Goal: Task Accomplishment & Management: Manage account settings

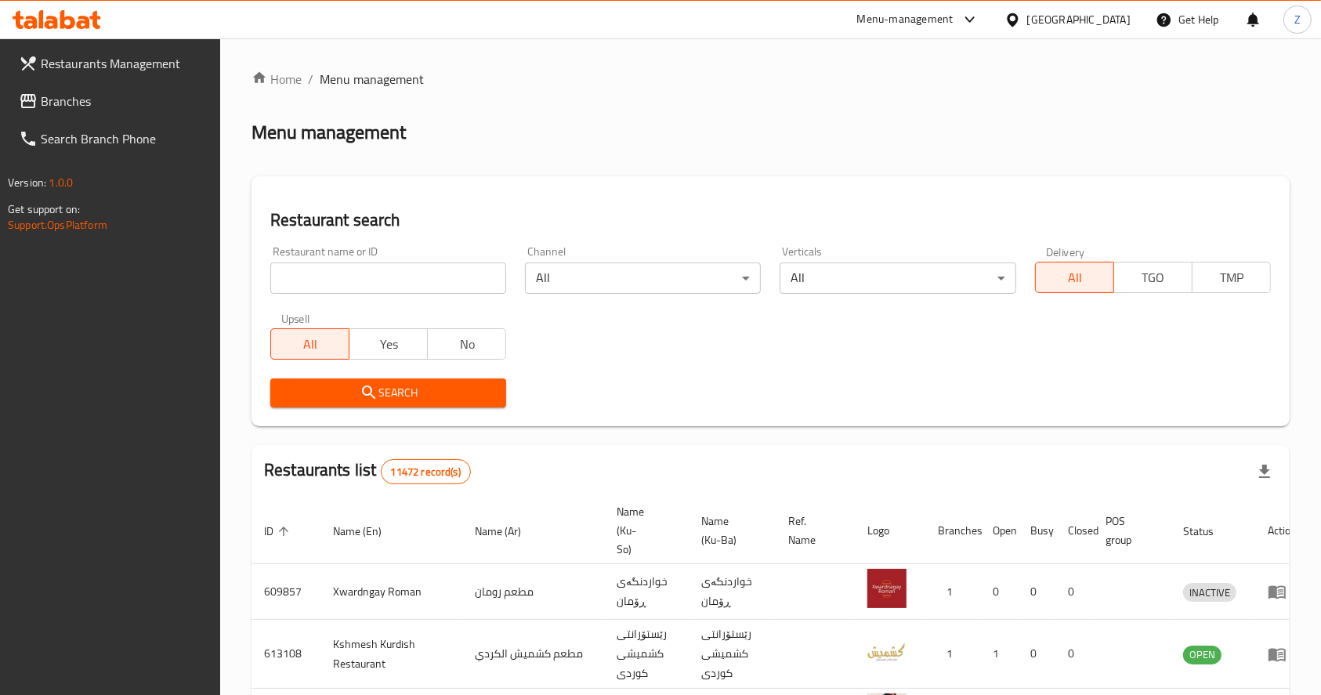
click at [318, 277] on input "search" at bounding box center [388, 277] width 236 height 31
type input "ل"
type input "لوكاس"
click button "Search" at bounding box center [388, 392] width 236 height 29
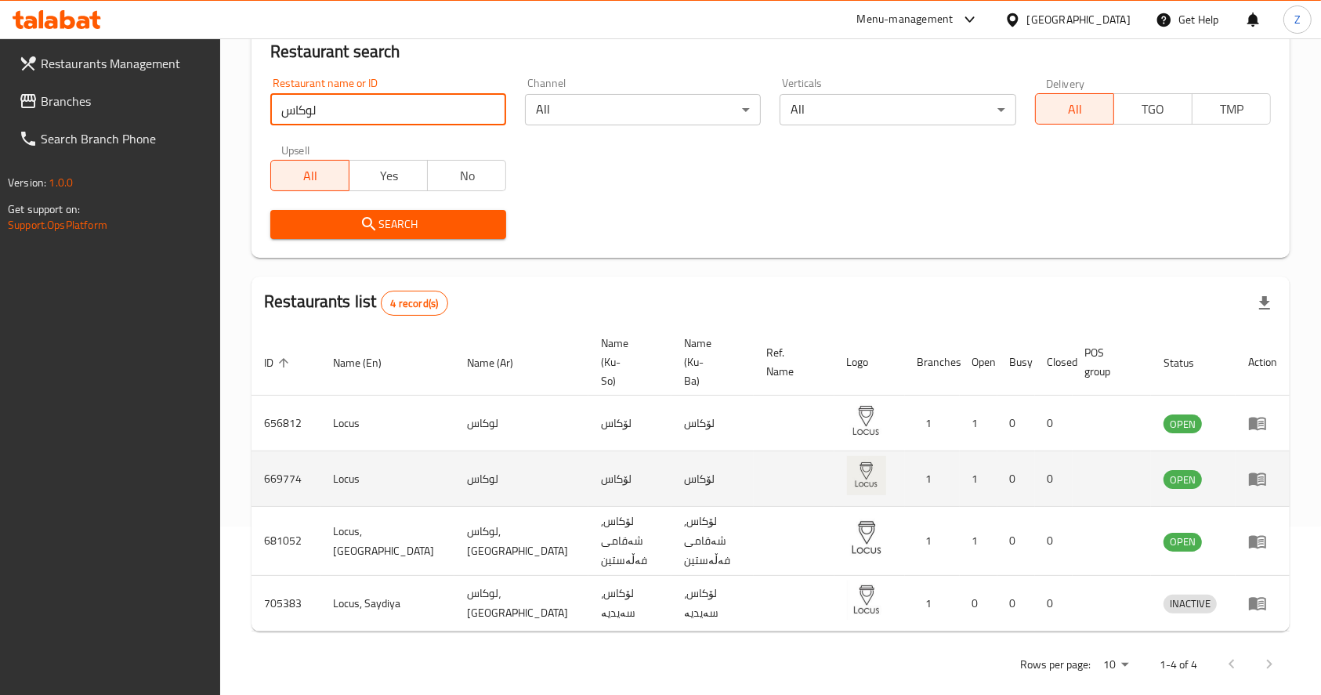
scroll to position [169, 0]
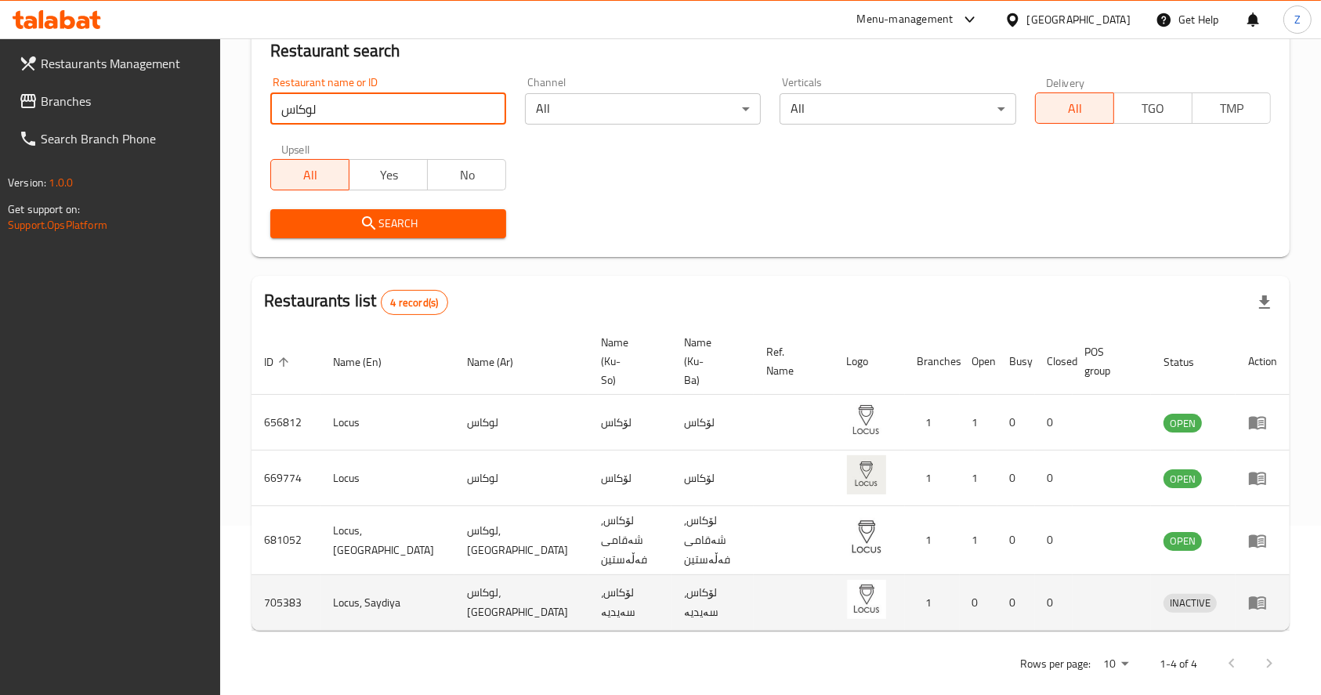
click at [1266, 597] on icon "enhanced table" at bounding box center [1257, 603] width 17 height 13
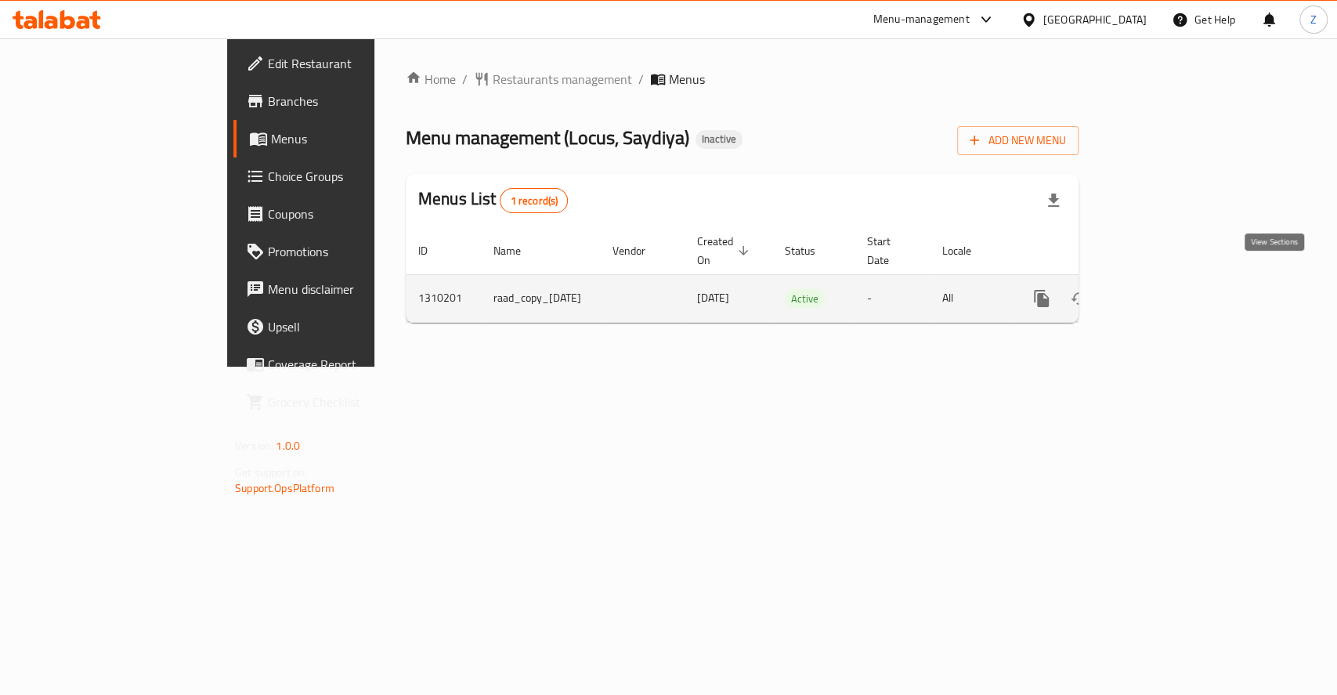
click at [1164, 289] on icon "enhanced table" at bounding box center [1154, 298] width 19 height 19
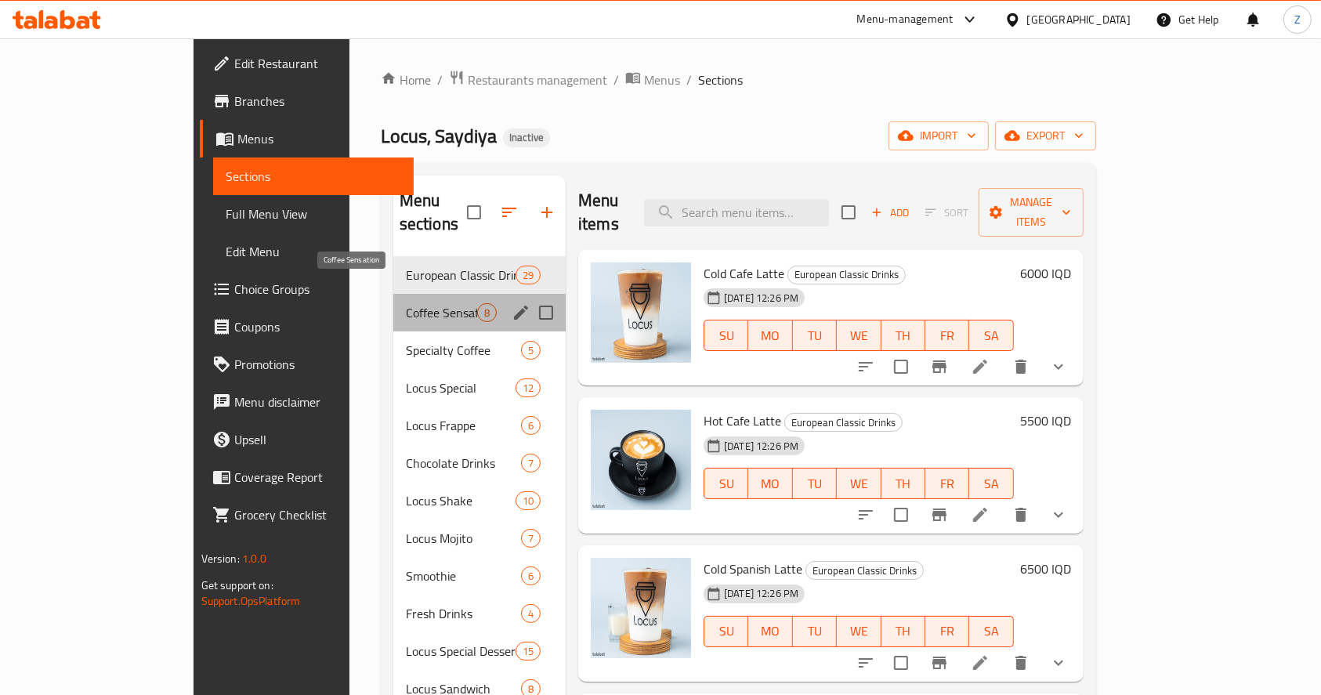
click at [407, 303] on span "Coffee Sensation" at bounding box center [441, 312] width 71 height 19
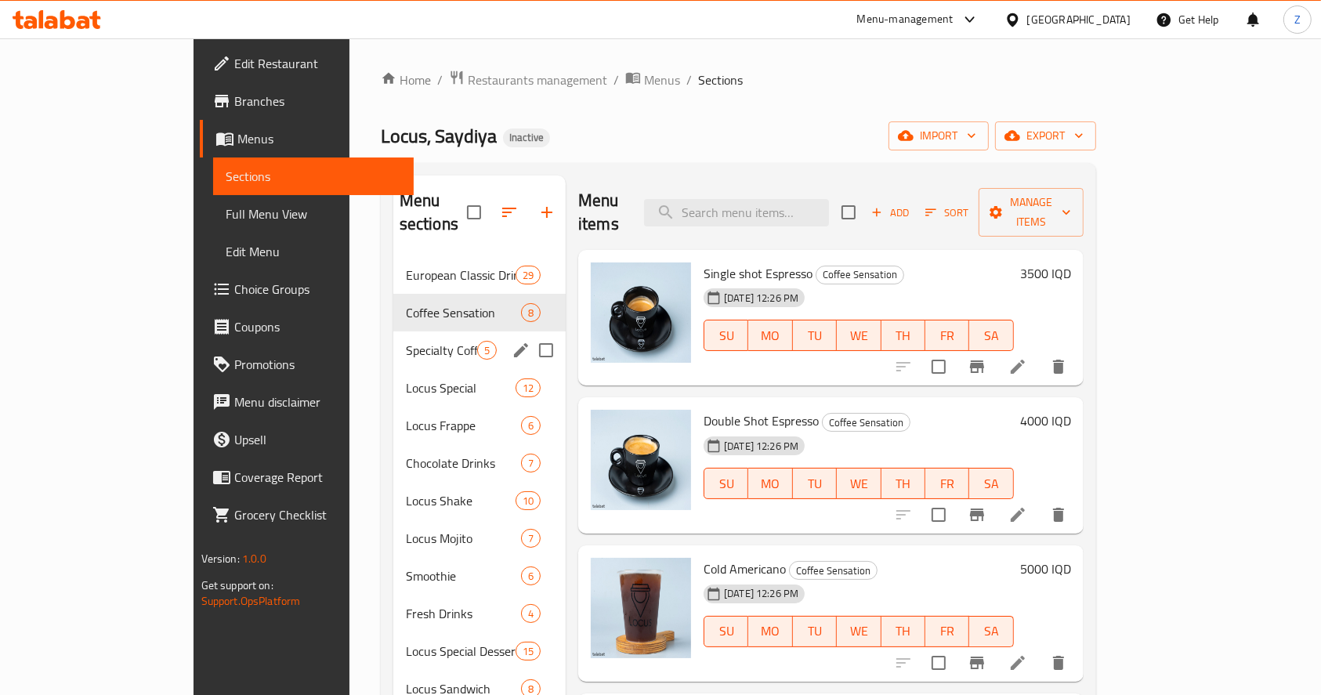
click at [407, 341] on div "Specialty Coffee 5" at bounding box center [479, 350] width 172 height 38
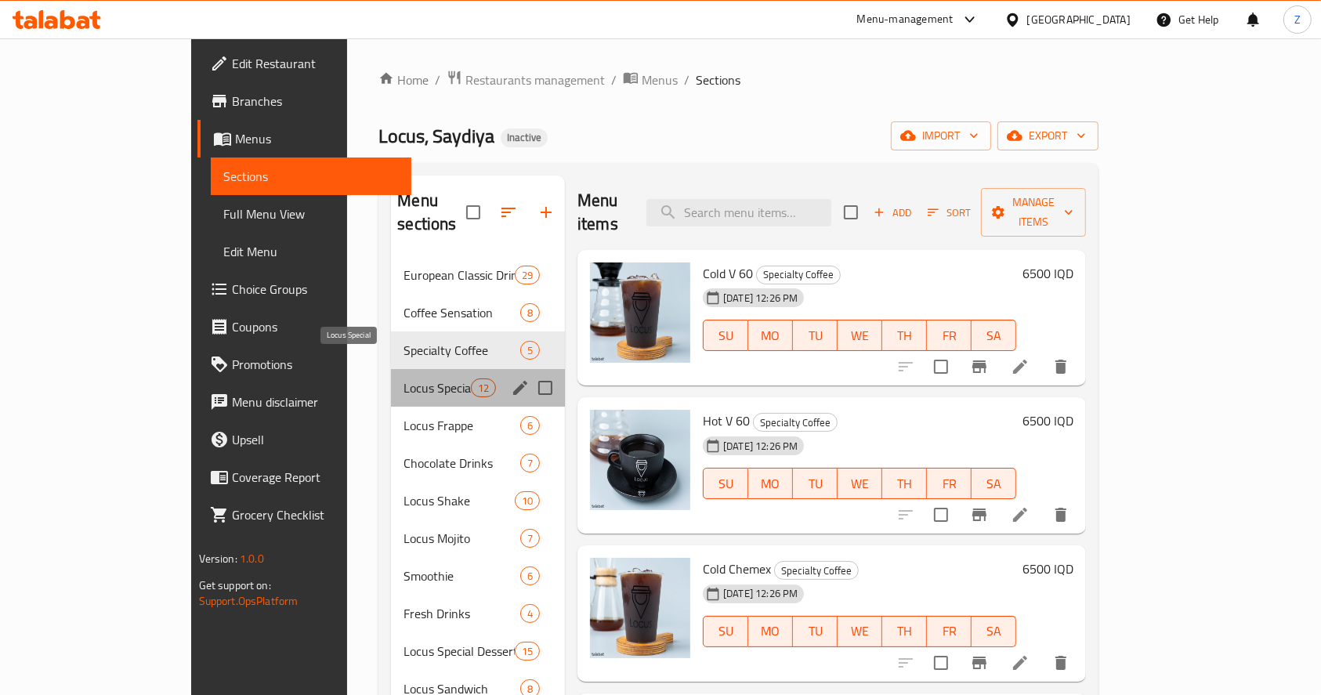
click at [407, 378] on span "Locus Special" at bounding box center [436, 387] width 67 height 19
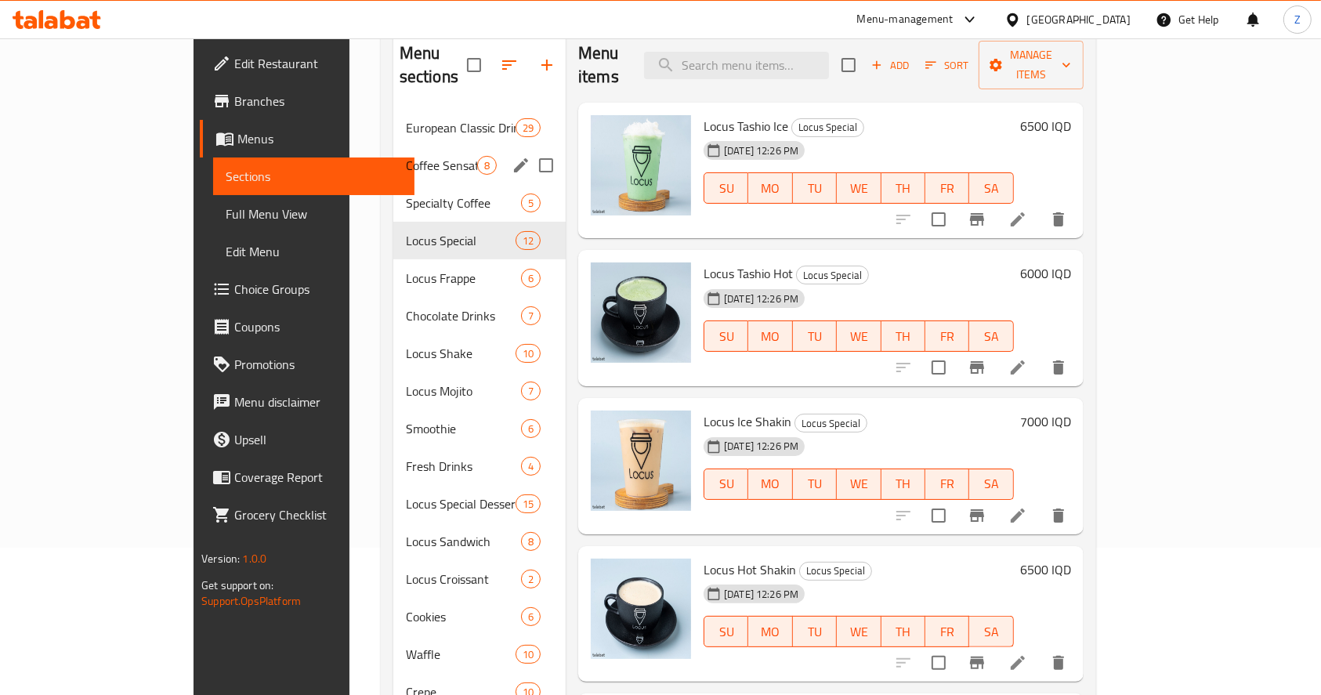
scroll to position [114, 0]
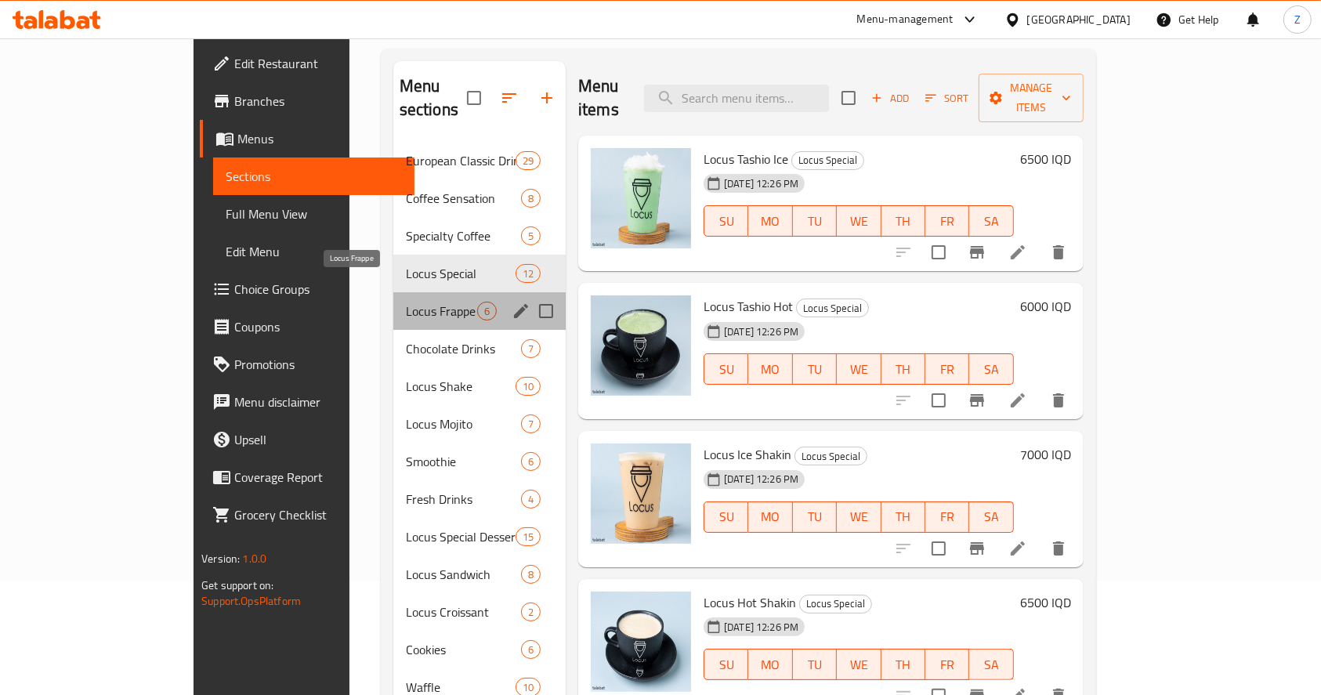
click at [406, 302] on span "Locus Frappe" at bounding box center [441, 311] width 71 height 19
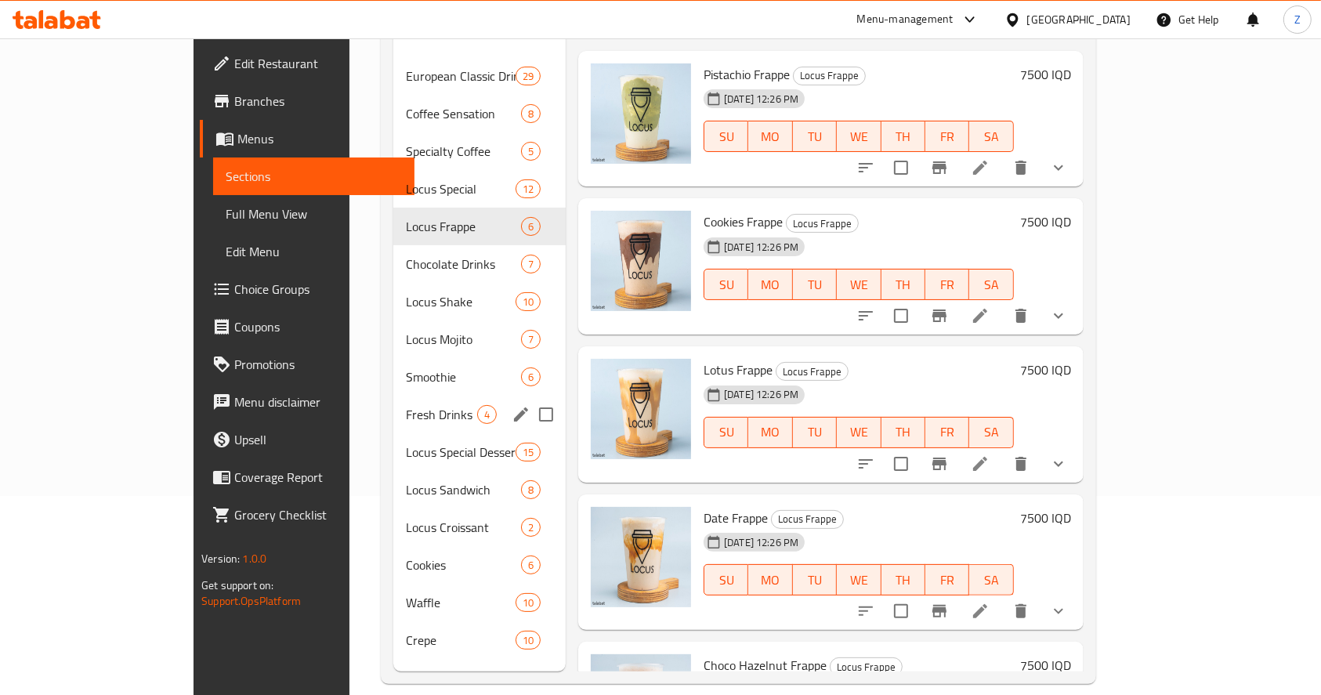
scroll to position [219, 0]
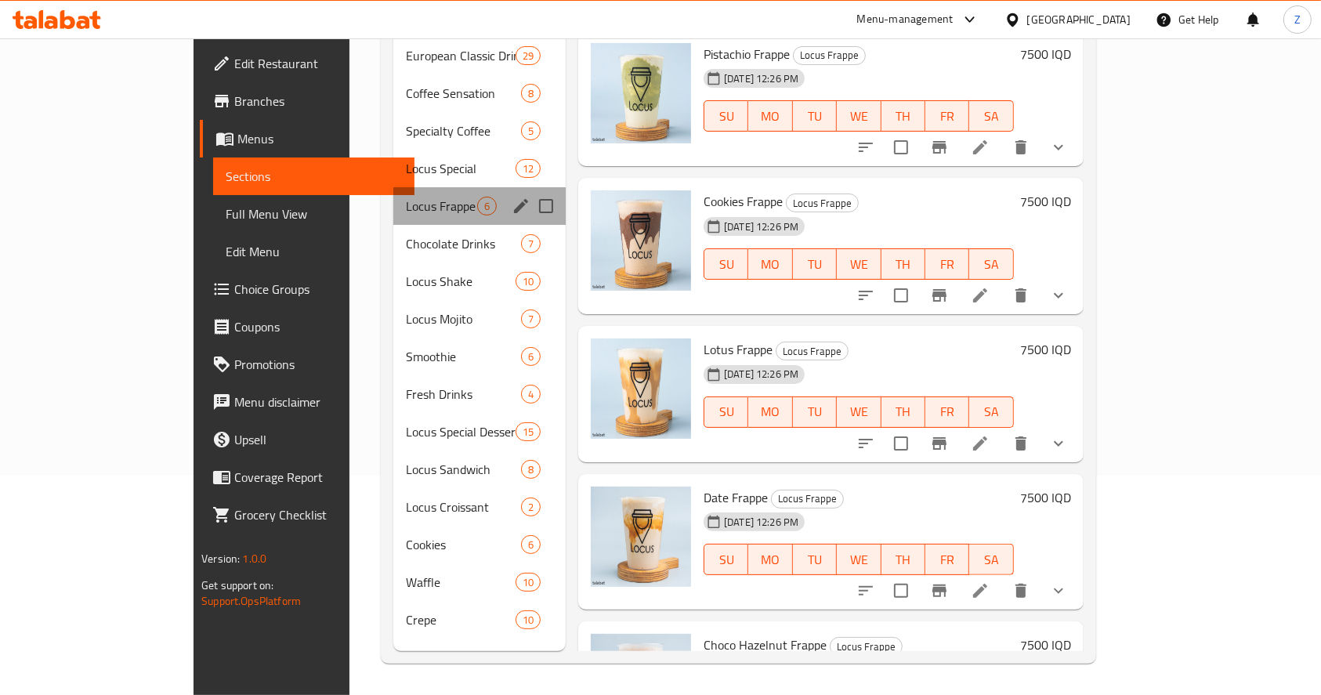
click at [409, 200] on div "Locus Frappe 6" at bounding box center [479, 206] width 172 height 38
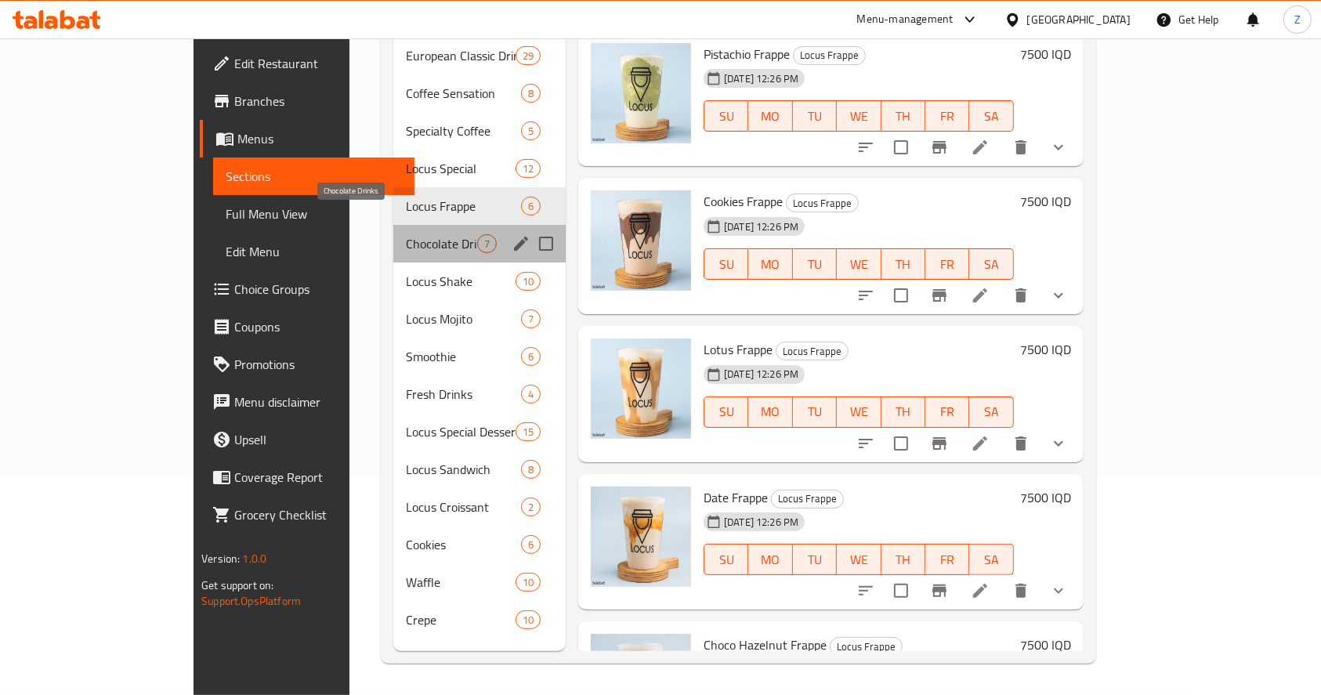
click at [407, 234] on span "Chocolate Drinks" at bounding box center [441, 243] width 71 height 19
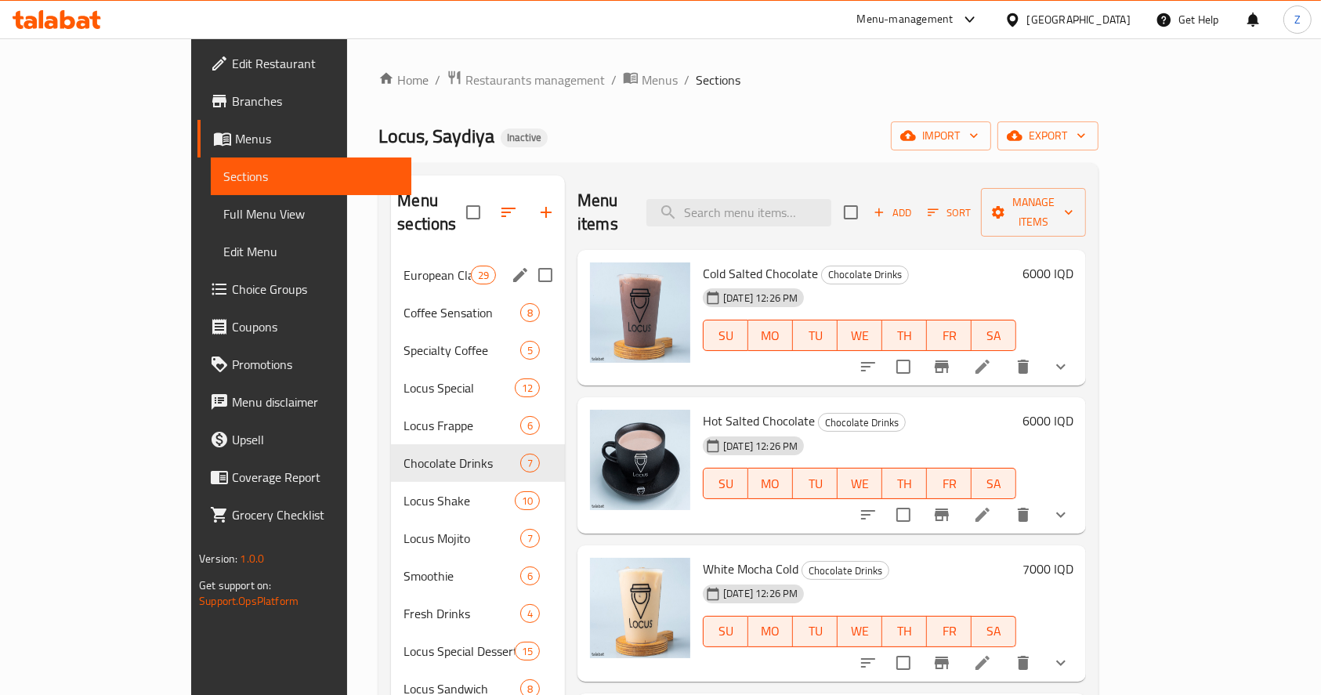
click at [400, 256] on div "European Classic Drinks 29" at bounding box center [478, 275] width 174 height 38
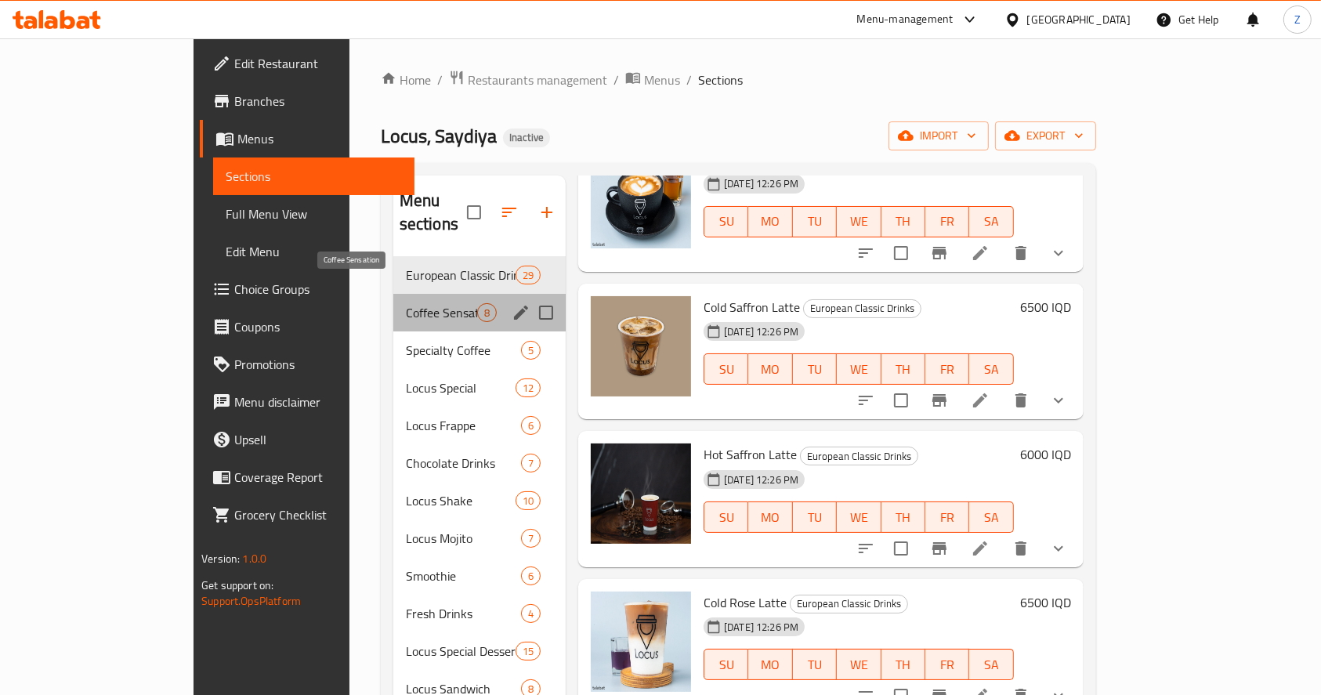
click at [406, 303] on span "Coffee Sensation" at bounding box center [441, 312] width 71 height 19
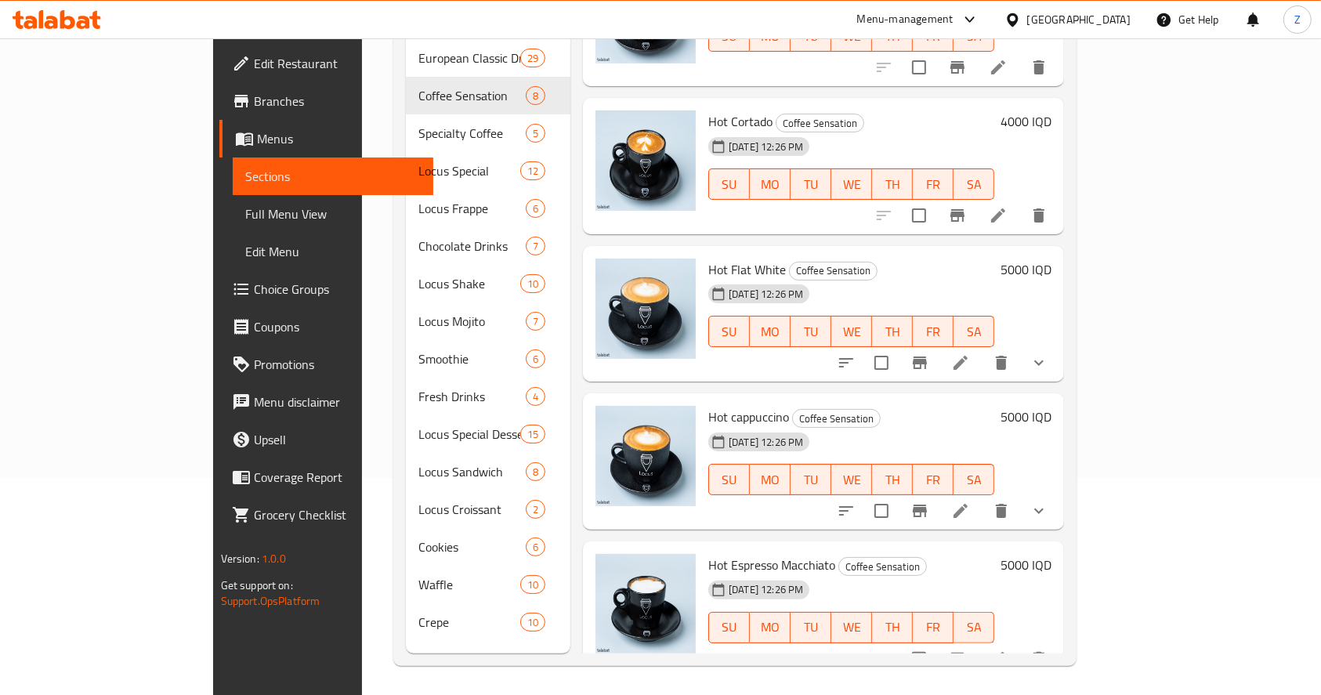
scroll to position [219, 0]
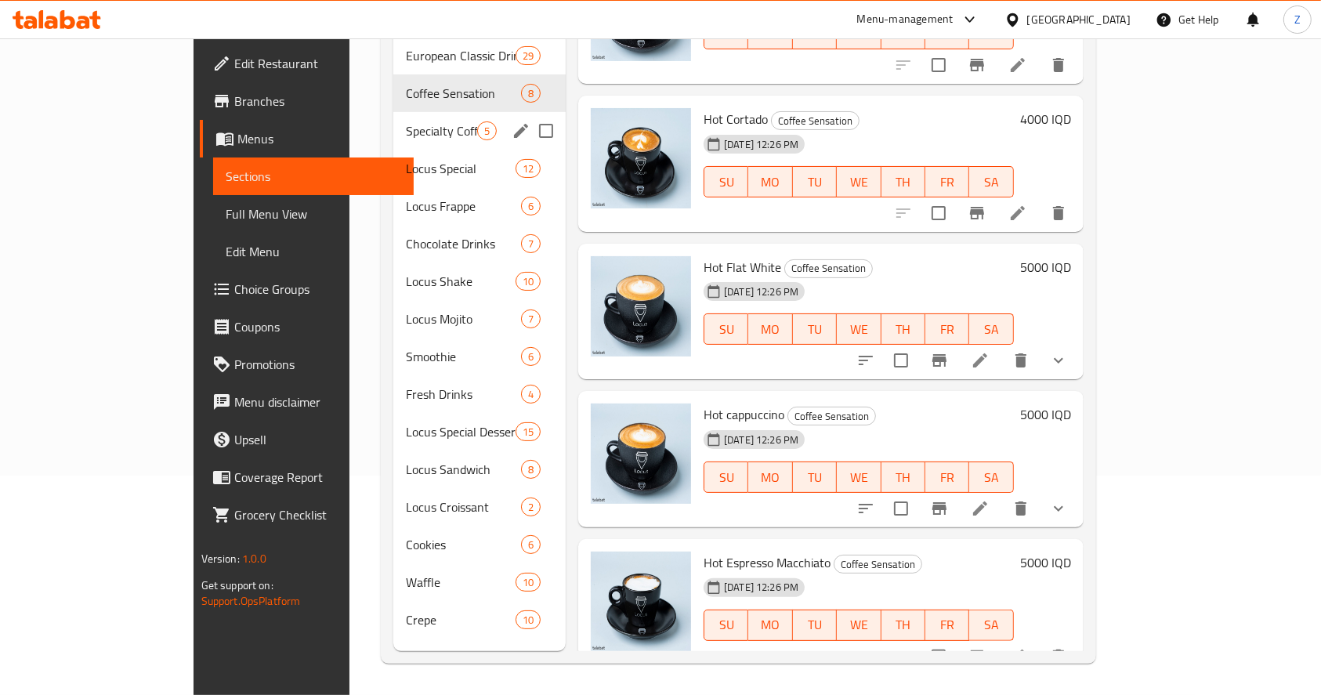
click at [406, 121] on span "Specialty Coffee" at bounding box center [441, 130] width 71 height 19
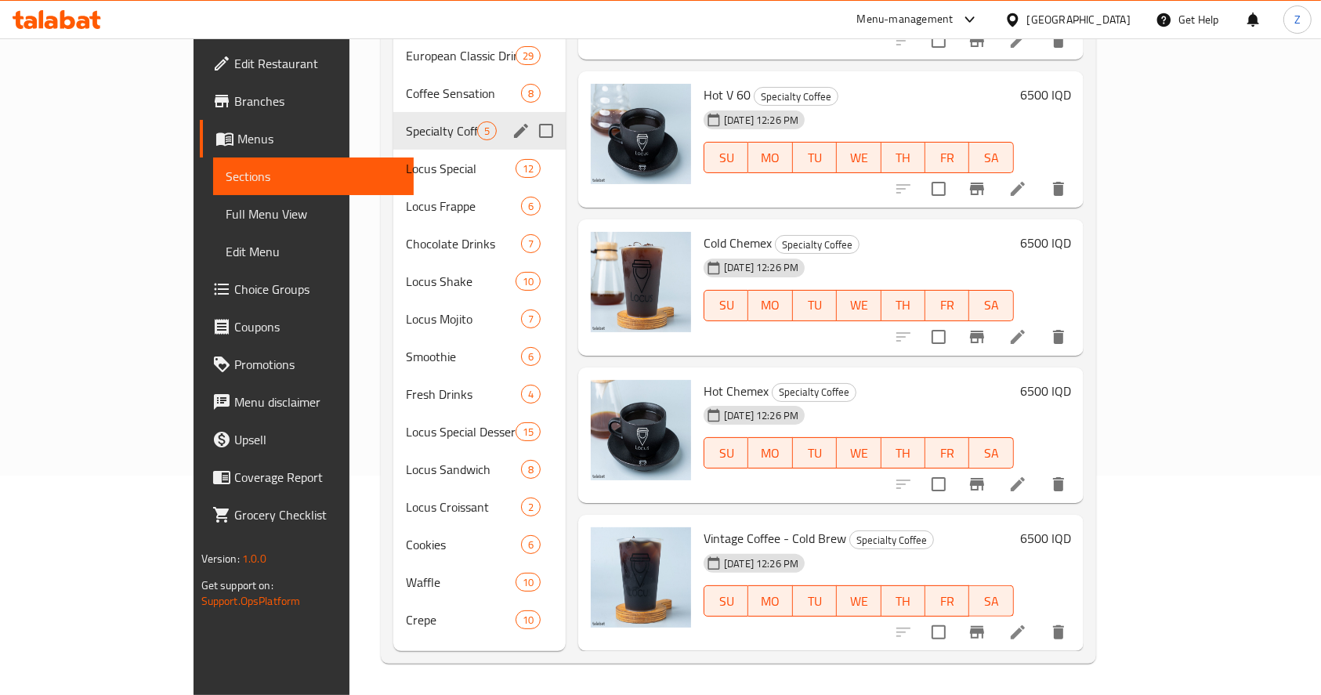
scroll to position [82, 0]
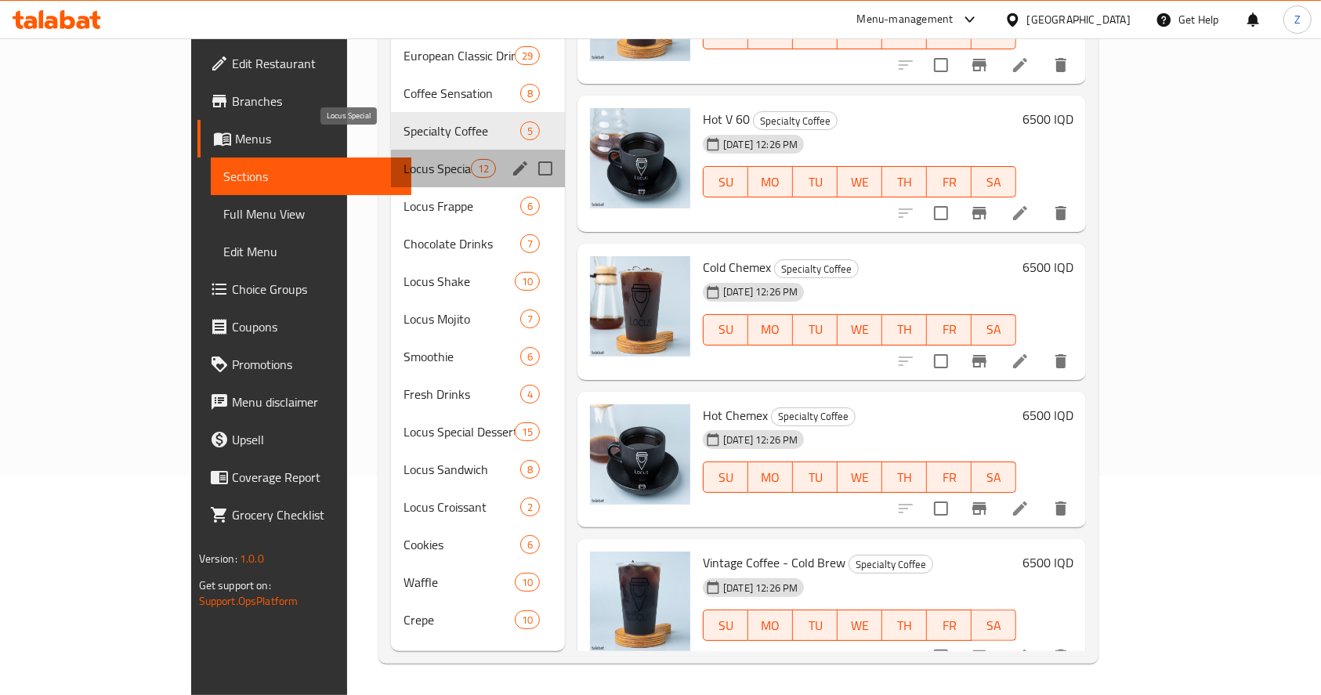
click at [403, 159] on span "Locus Special" at bounding box center [436, 168] width 67 height 19
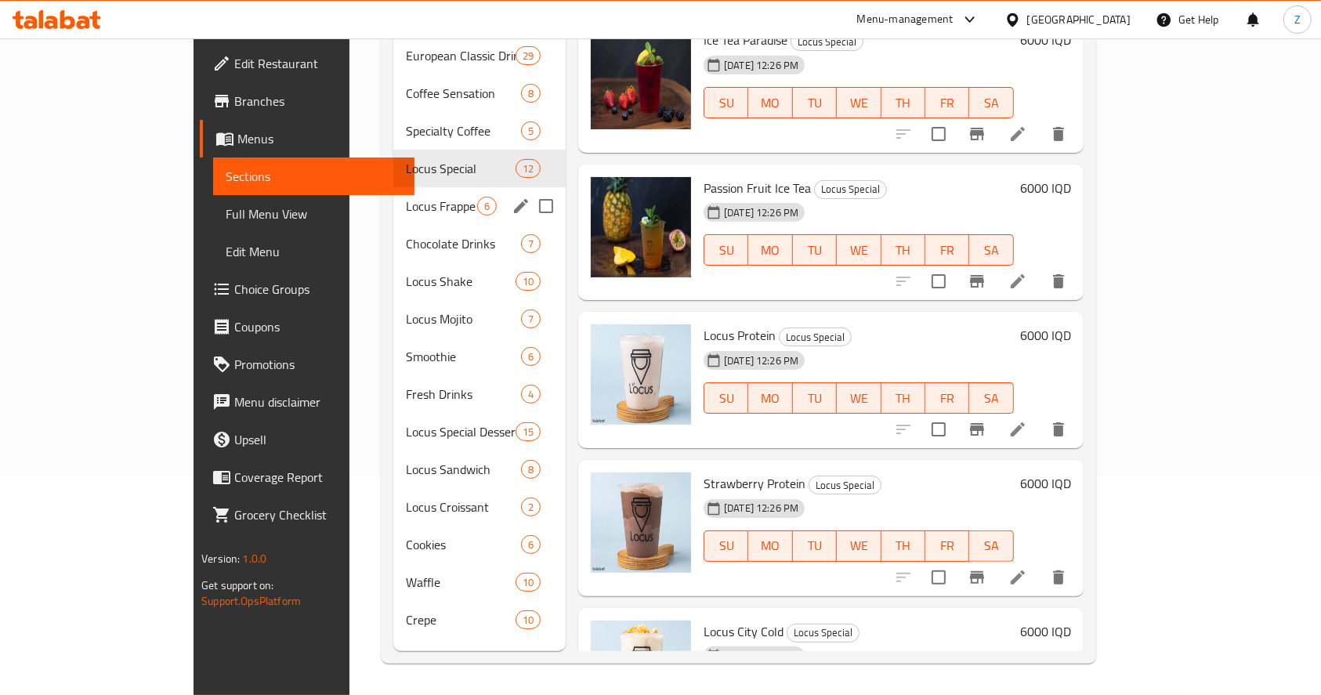
click at [393, 194] on div "Locus Frappe 6" at bounding box center [479, 206] width 172 height 38
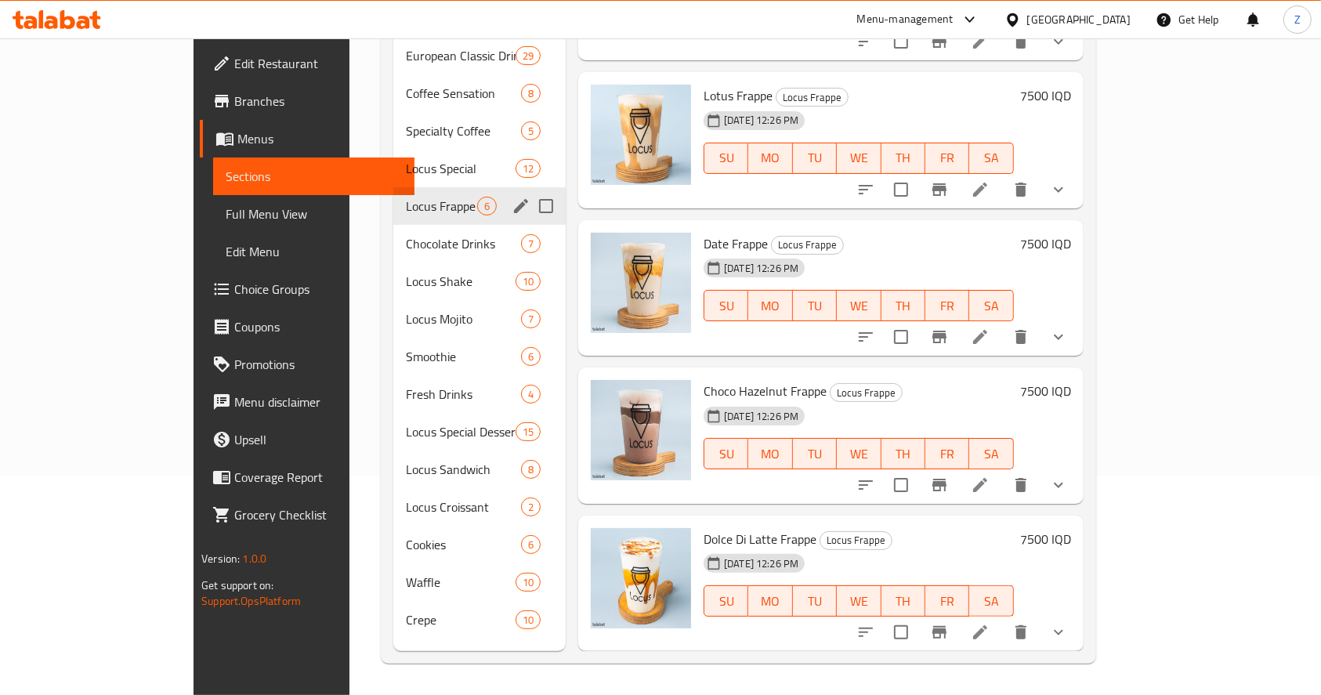
scroll to position [230, 0]
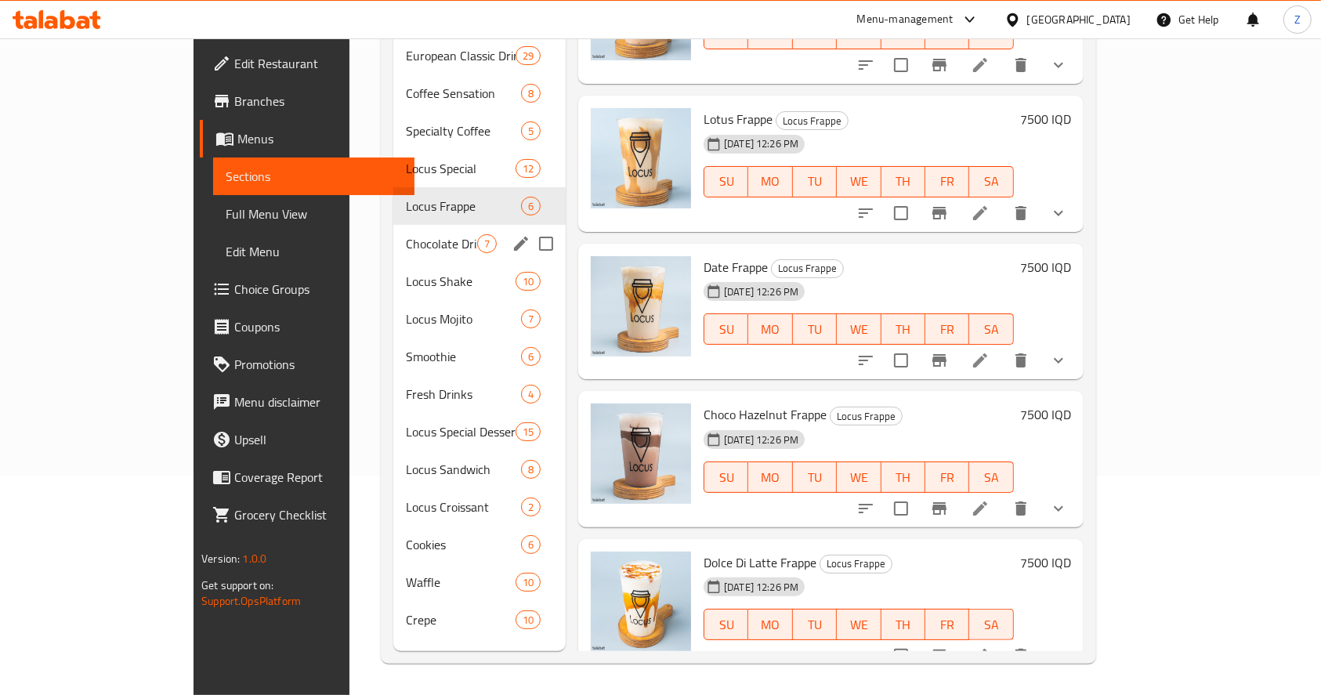
drag, startPoint x: 273, startPoint y: 222, endPoint x: 291, endPoint y: 222, distance: 18.0
click at [393, 225] on div "Chocolate Drinks 7" at bounding box center [479, 244] width 172 height 38
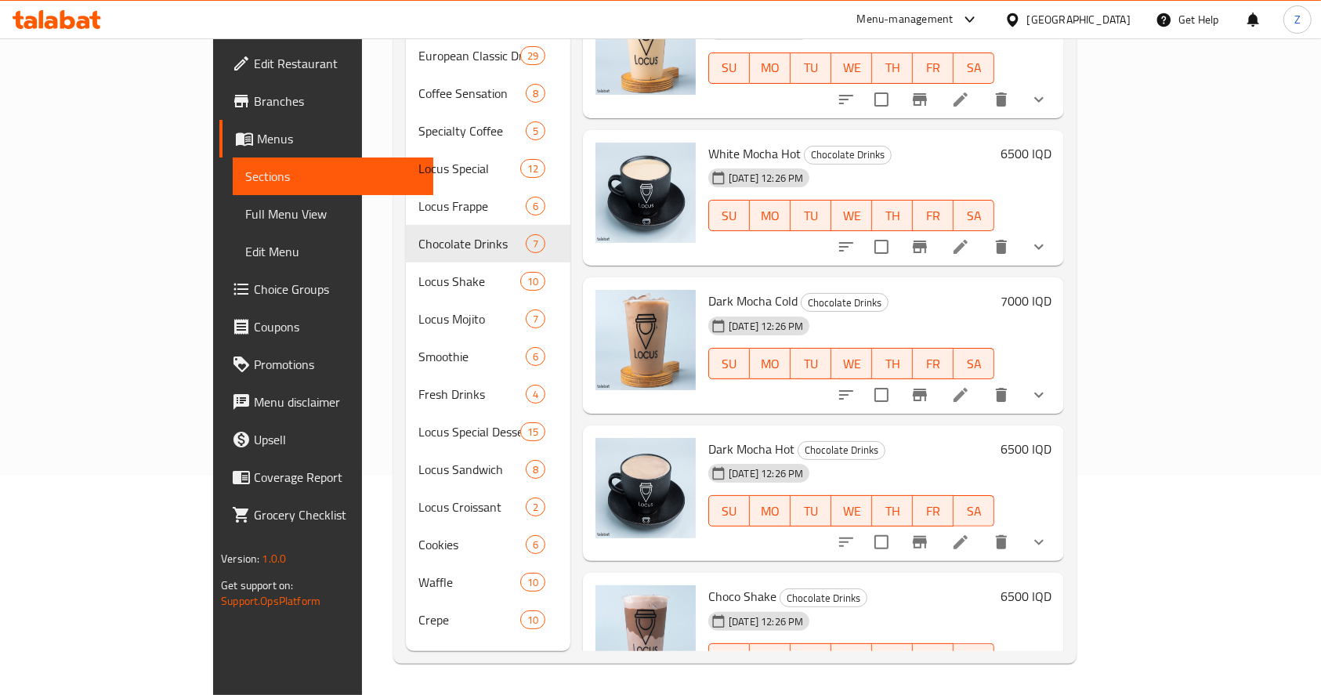
scroll to position [378, 0]
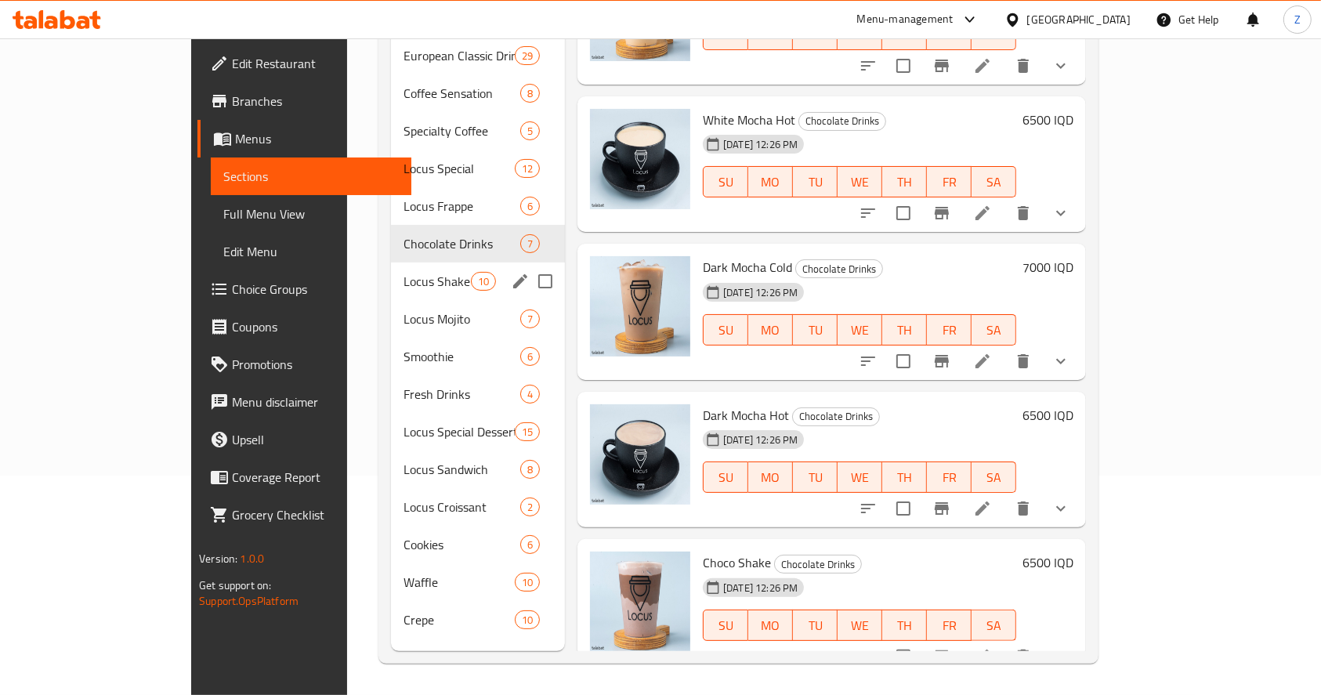
click at [391, 273] on div "Locus Shake 10" at bounding box center [478, 281] width 174 height 38
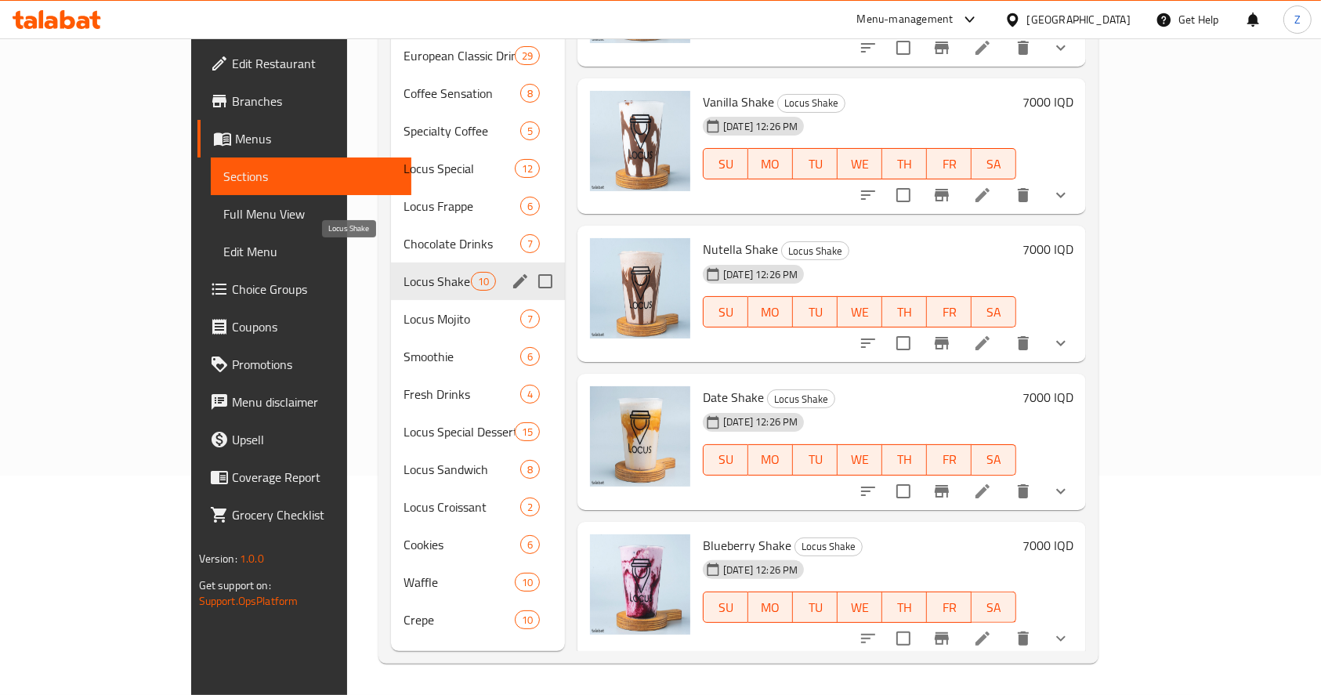
click at [391, 300] on div "Locus Mojito 7" at bounding box center [478, 319] width 174 height 38
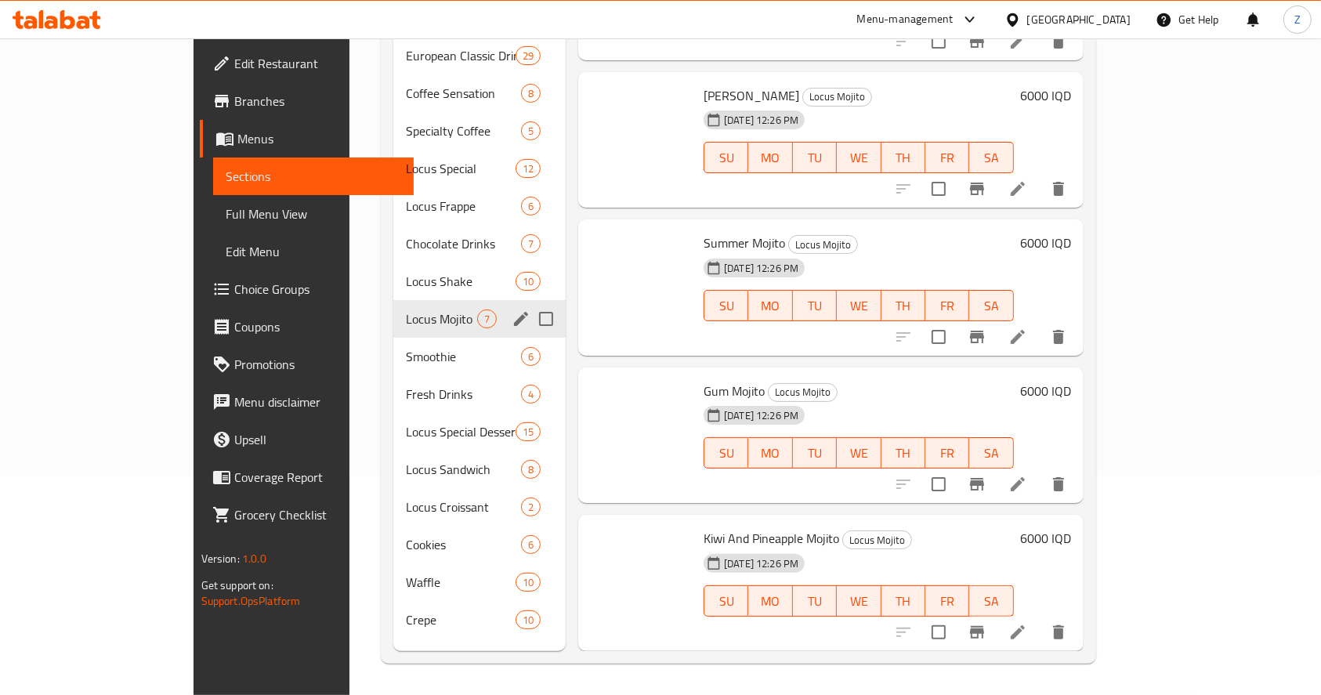
scroll to position [378, 0]
